Goal: Transaction & Acquisition: Purchase product/service

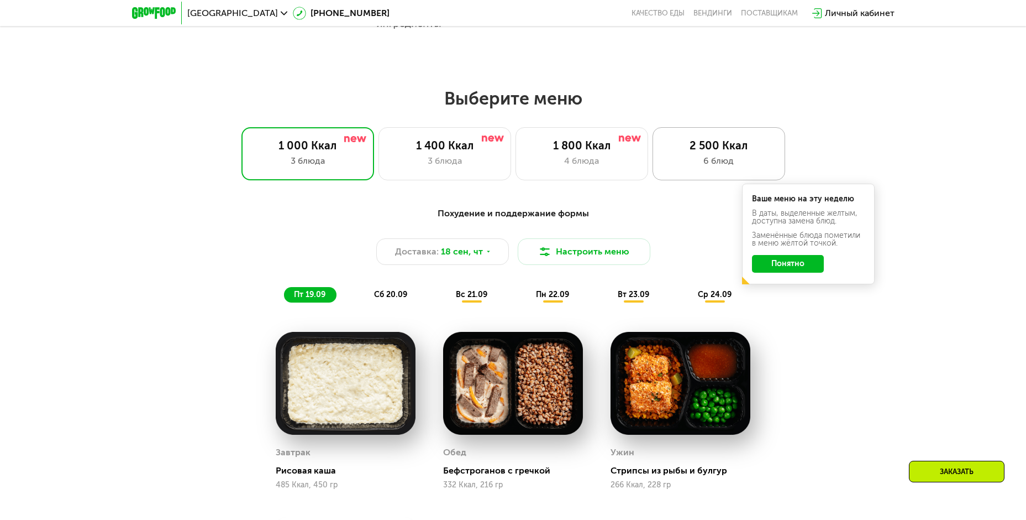
click at [743, 162] on div "6 блюд" at bounding box center [718, 160] width 109 height 13
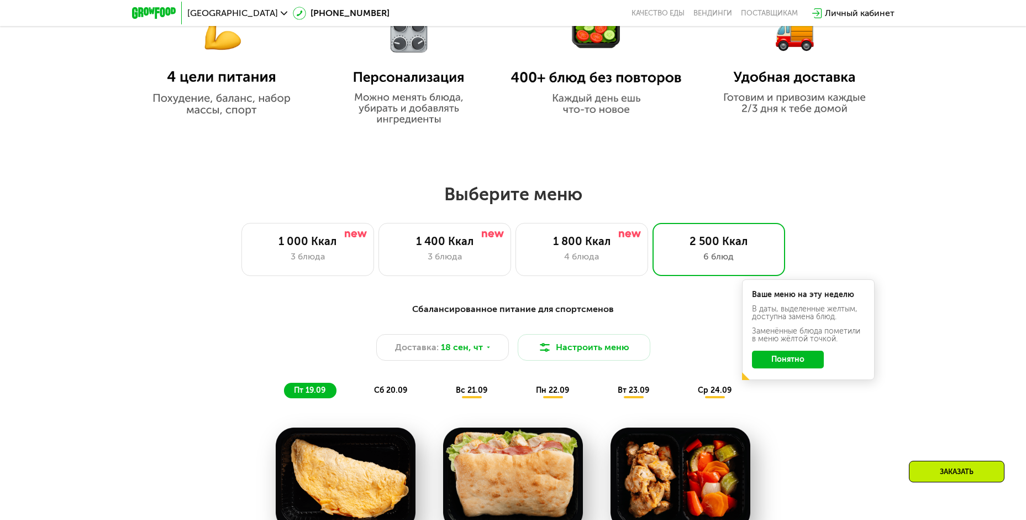
scroll to position [553, 0]
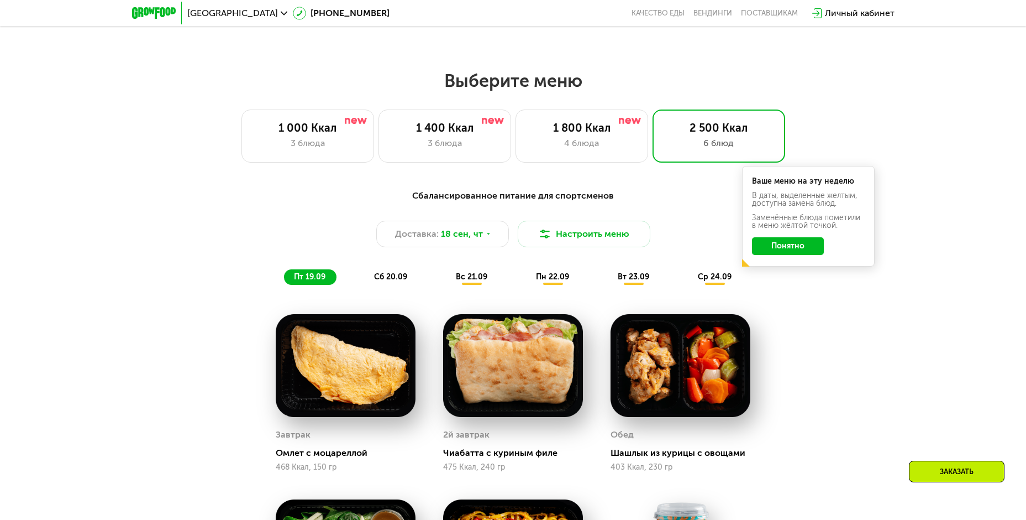
scroll to position [884, 0]
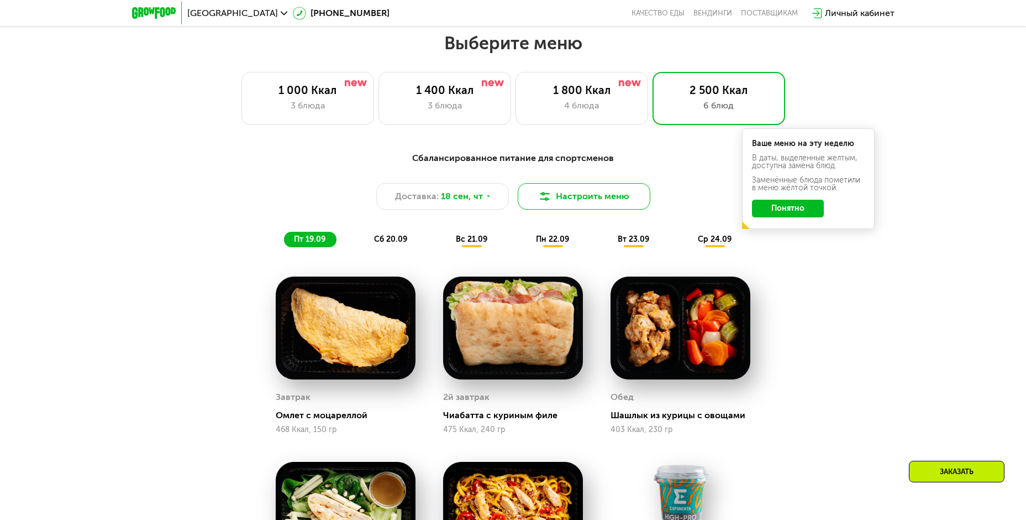
click at [553, 202] on button "Настроить меню" at bounding box center [584, 196] width 133 height 27
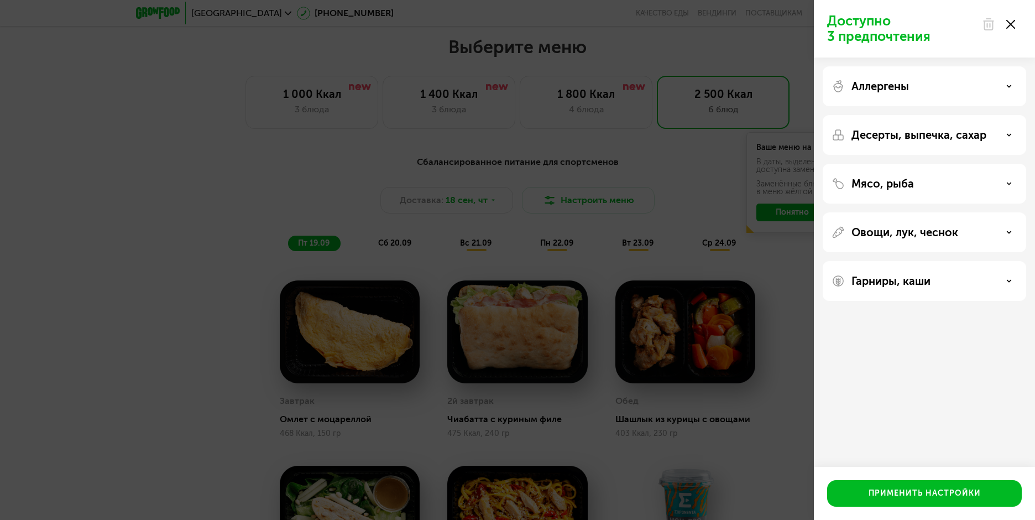
click at [989, 93] on div "Аллергены" at bounding box center [923, 86] width 203 height 40
click at [1001, 83] on div "Аллергены" at bounding box center [924, 86] width 186 height 13
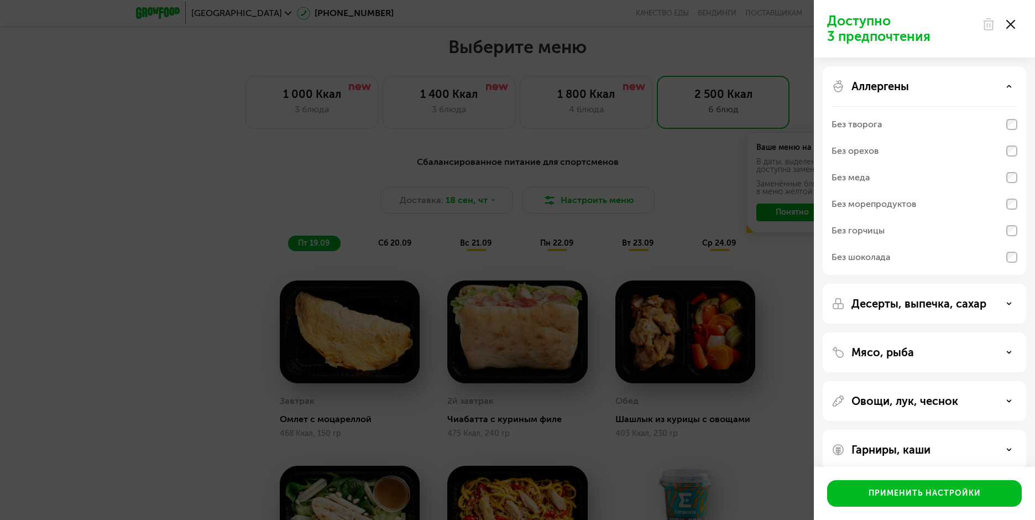
click at [1003, 233] on div "Без горчицы" at bounding box center [924, 230] width 186 height 27
click at [964, 489] on div "Применить настройки" at bounding box center [924, 492] width 112 height 11
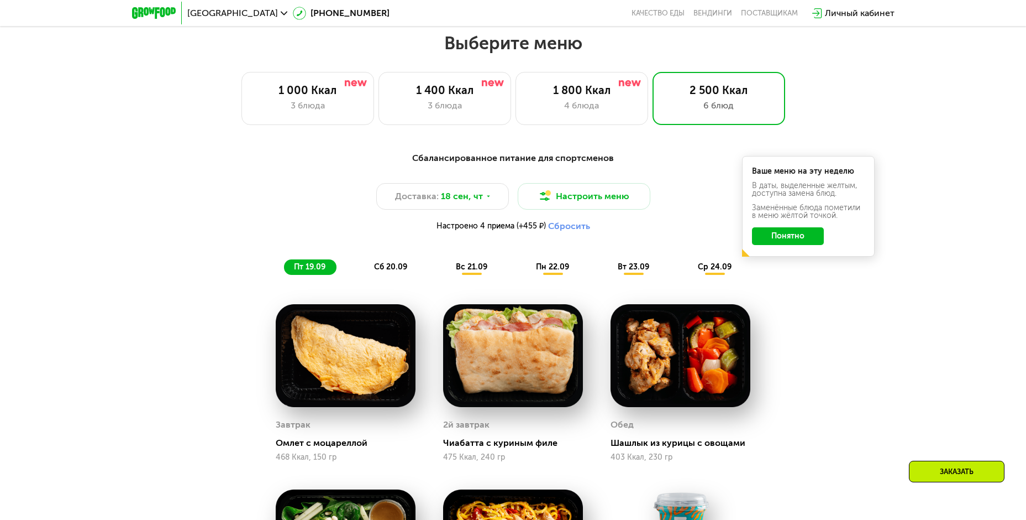
drag, startPoint x: 806, startPoint y: 239, endPoint x: 823, endPoint y: 263, distance: 29.3
click at [806, 240] on button "Понятно" at bounding box center [788, 236] width 72 height 18
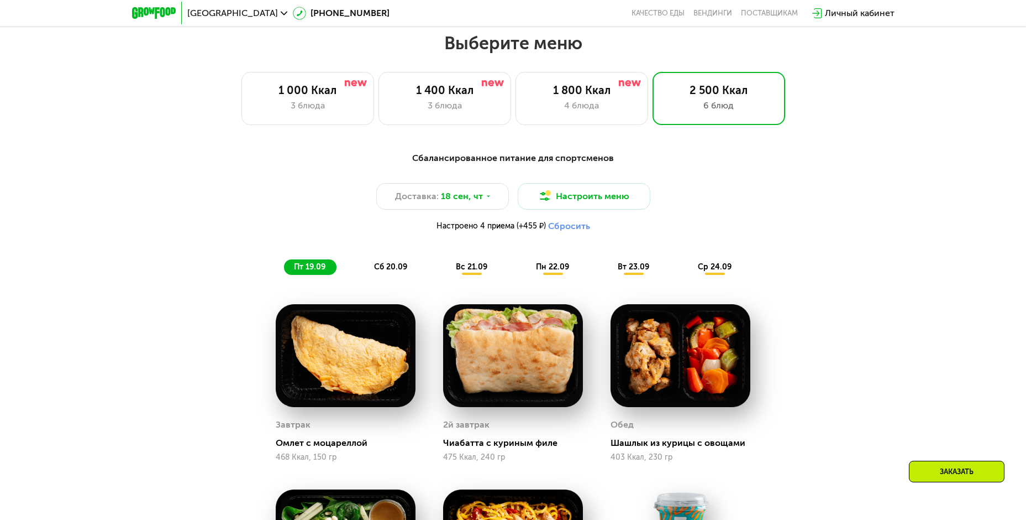
click at [567, 232] on button "Сбросить" at bounding box center [569, 226] width 42 height 11
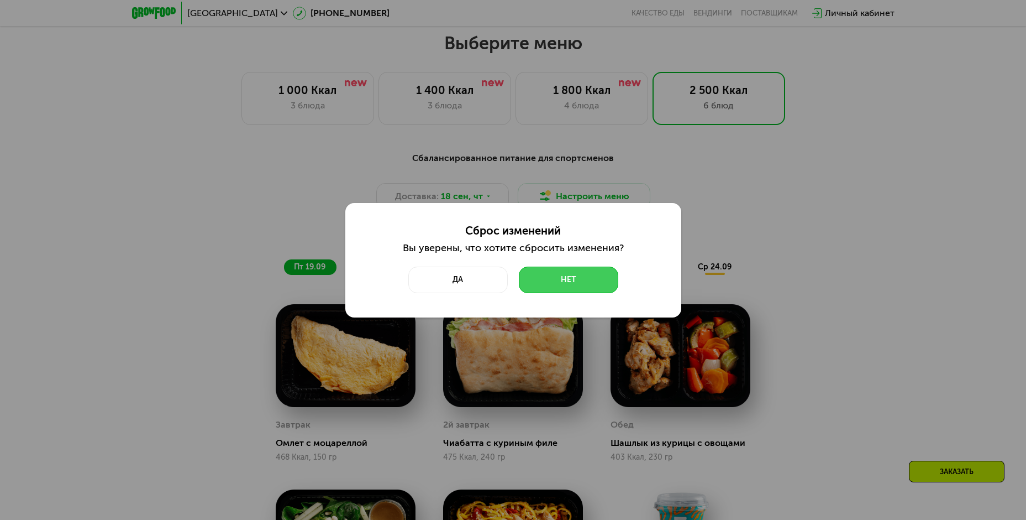
click at [584, 281] on button "Нет" at bounding box center [568, 279] width 99 height 27
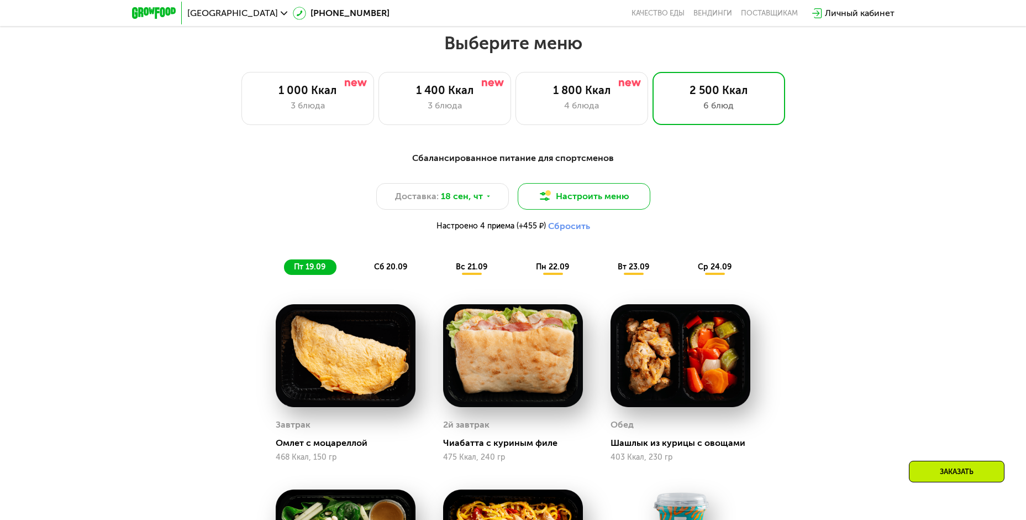
click at [614, 197] on button "Настроить меню" at bounding box center [584, 196] width 133 height 27
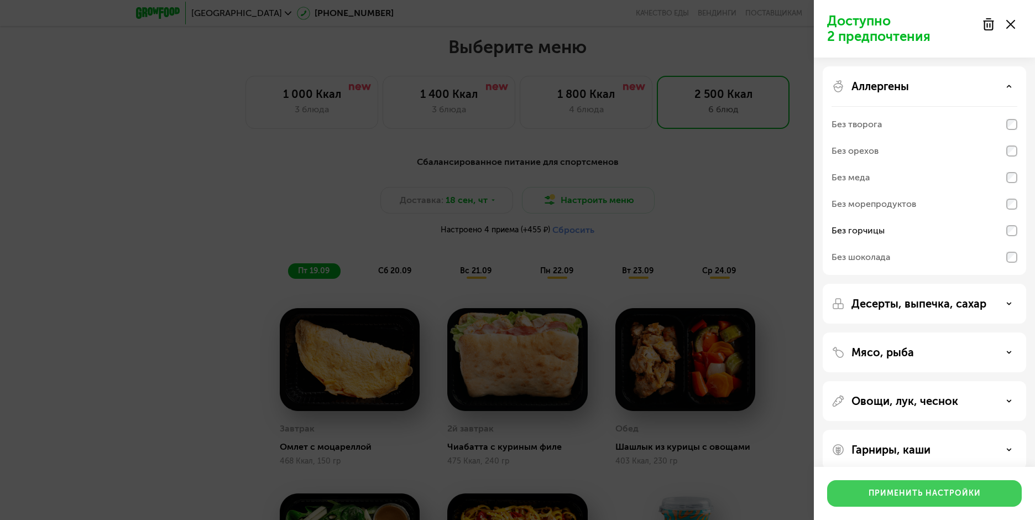
click at [943, 489] on div "Применить настройки" at bounding box center [924, 492] width 112 height 11
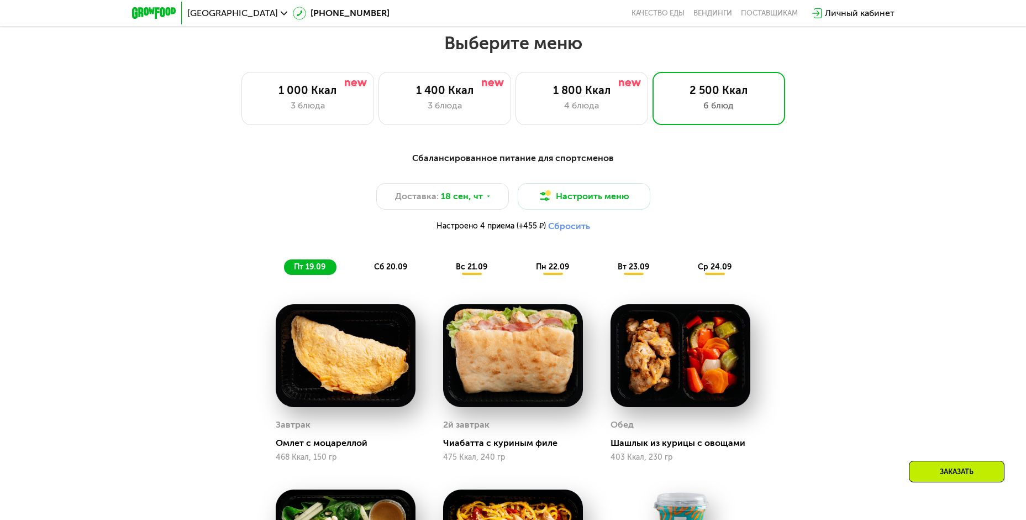
click at [390, 271] on span "сб 20.09" at bounding box center [390, 266] width 33 height 9
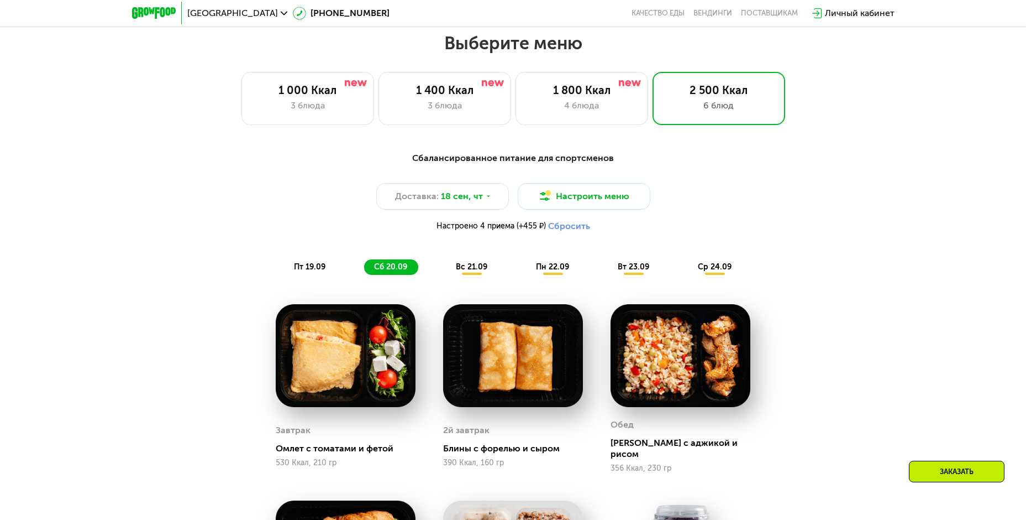
click at [478, 271] on span "вс 21.09" at bounding box center [472, 266] width 32 height 9
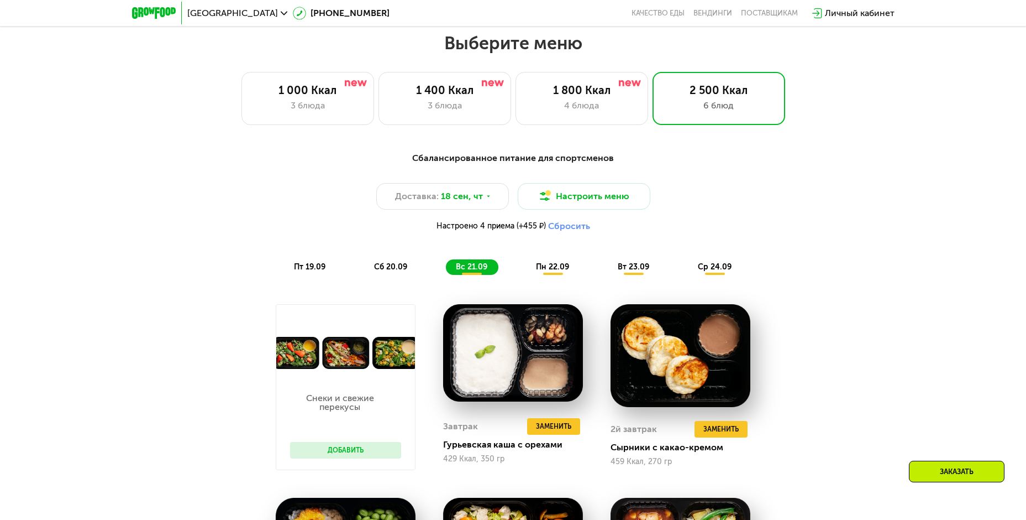
click at [540, 266] on span "пн 22.09" at bounding box center [552, 266] width 33 height 9
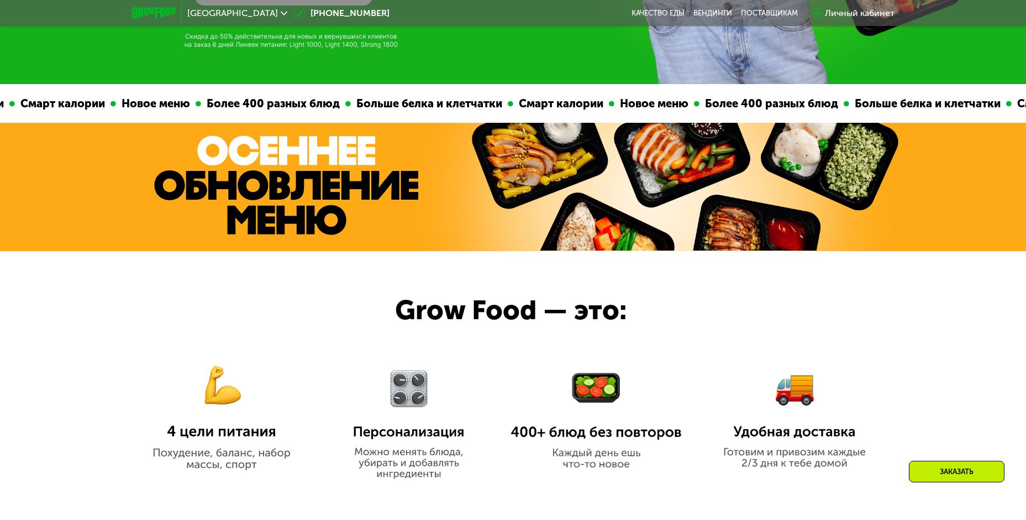
scroll to position [821, 0]
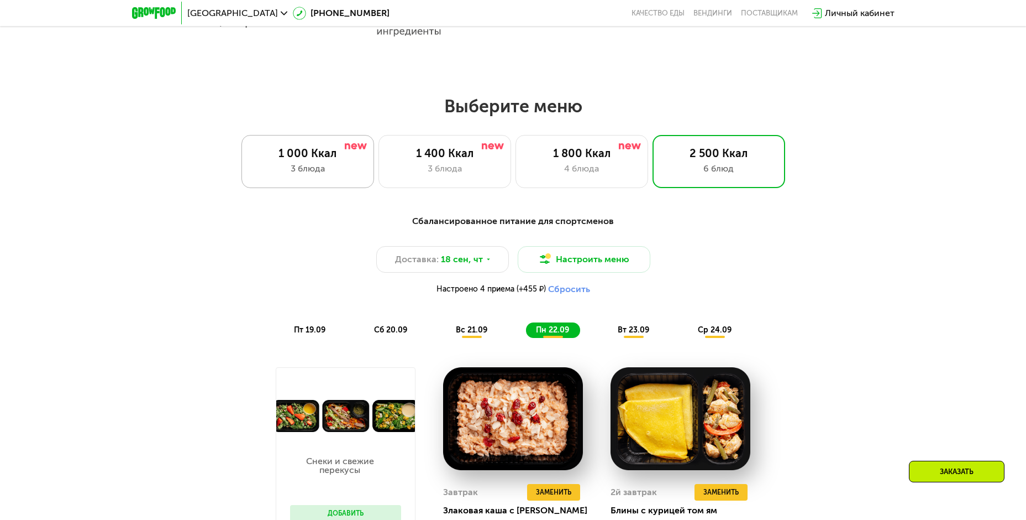
click at [349, 188] on div "1 000 Ккал 3 блюда" at bounding box center [308, 161] width 133 height 53
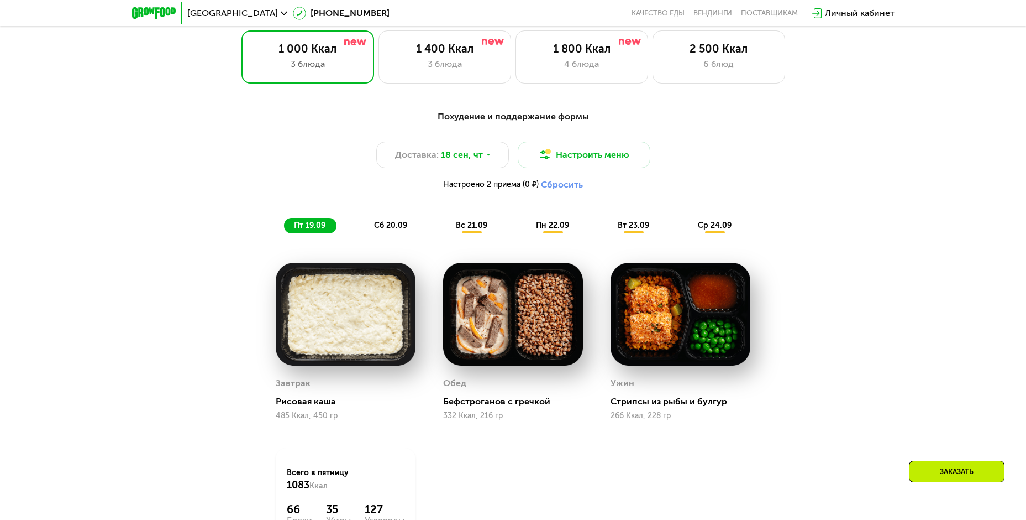
scroll to position [1042, 0]
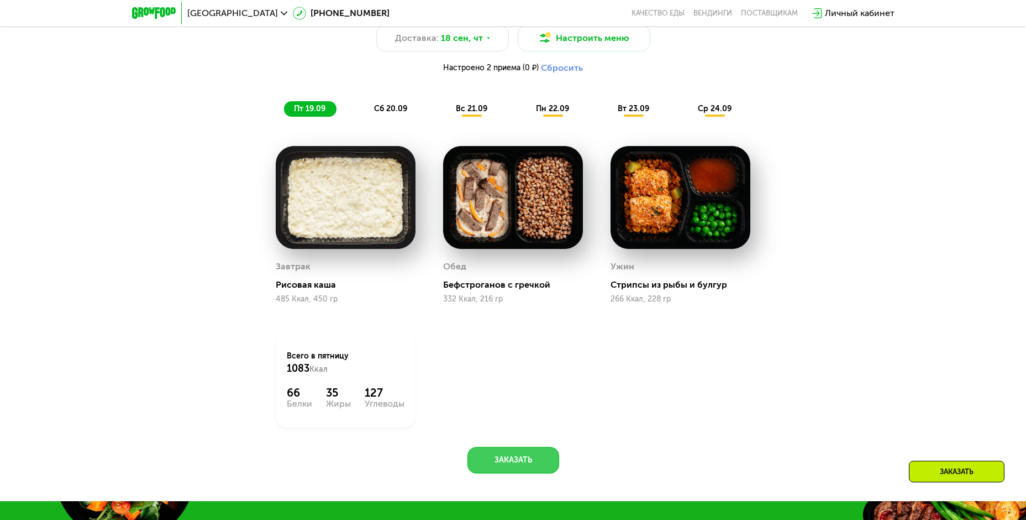
click at [518, 472] on button "Заказать" at bounding box center [514, 460] width 92 height 27
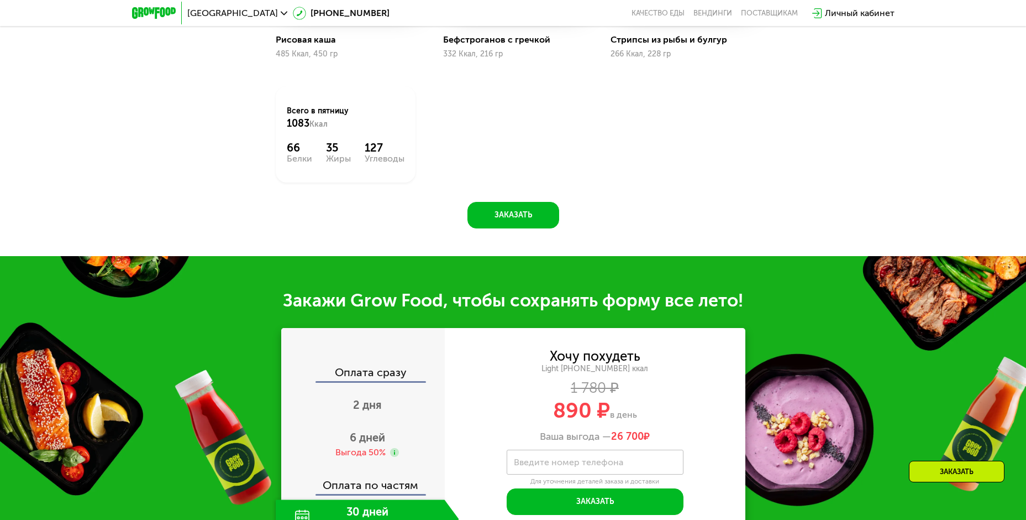
scroll to position [1160, 0]
